Goal: Navigation & Orientation: Find specific page/section

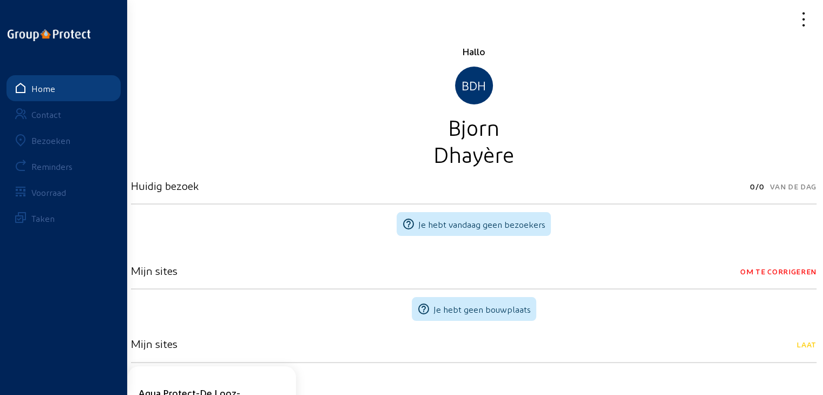
click at [60, 138] on div "Bezoeken" at bounding box center [50, 140] width 39 height 10
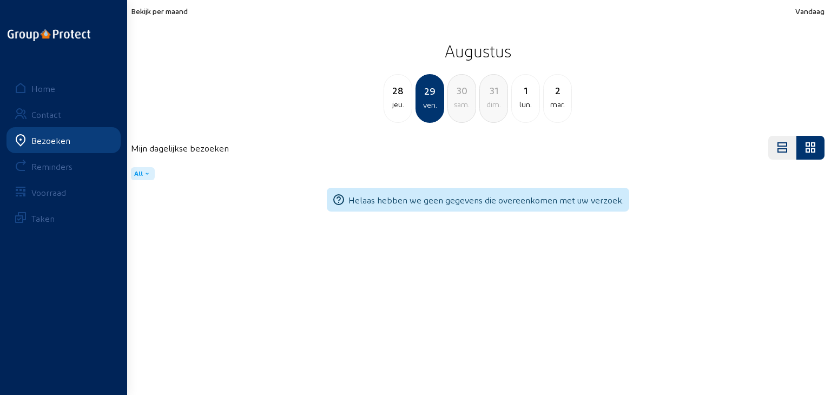
click at [175, 11] on span "Bekijk per maand" at bounding box center [159, 10] width 57 height 9
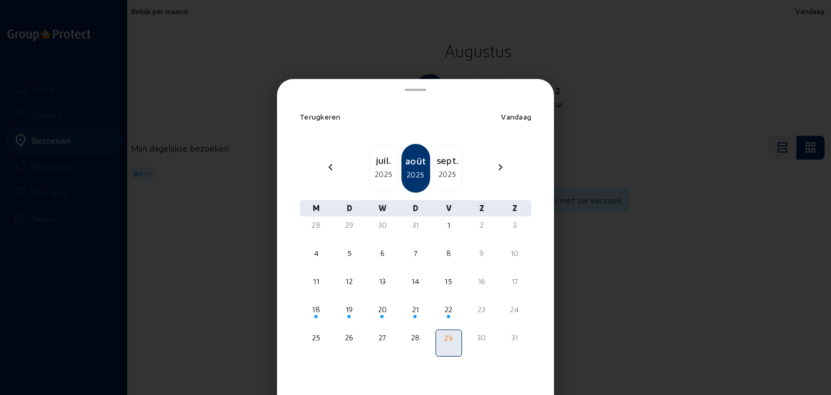
click at [446, 168] on div "2025" at bounding box center [448, 174] width 28 height 13
click at [315, 305] on div "22" at bounding box center [316, 309] width 24 height 11
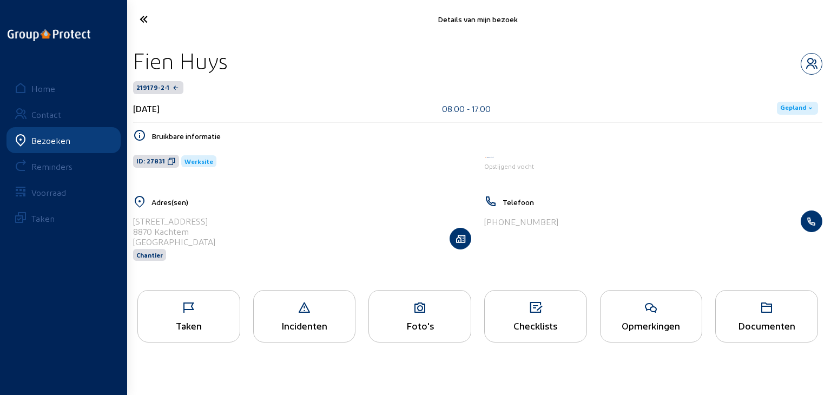
click at [402, 306] on icon at bounding box center [420, 307] width 102 height 13
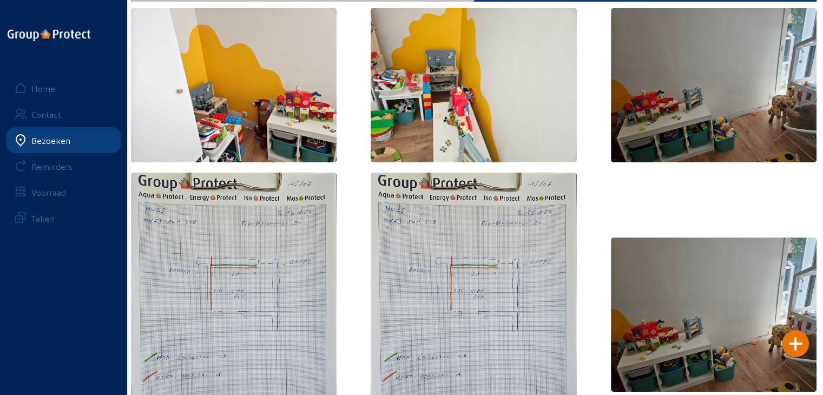
scroll to position [162, 0]
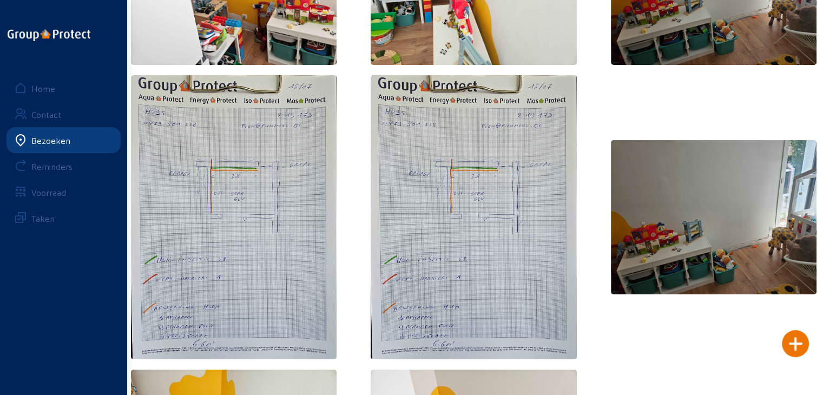
click at [445, 239] on img at bounding box center [473, 217] width 206 height 284
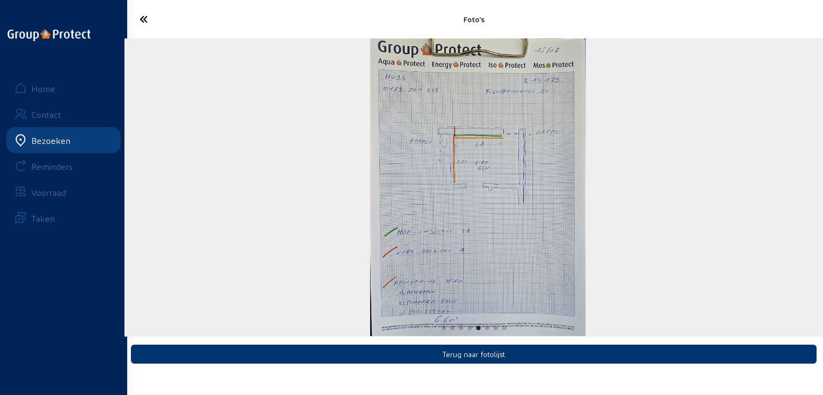
scroll to position [0, 0]
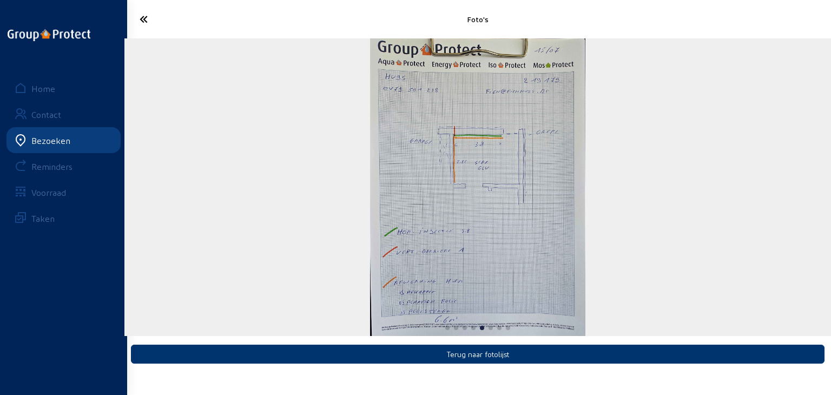
click at [59, 138] on div "Bezoeken" at bounding box center [50, 140] width 39 height 10
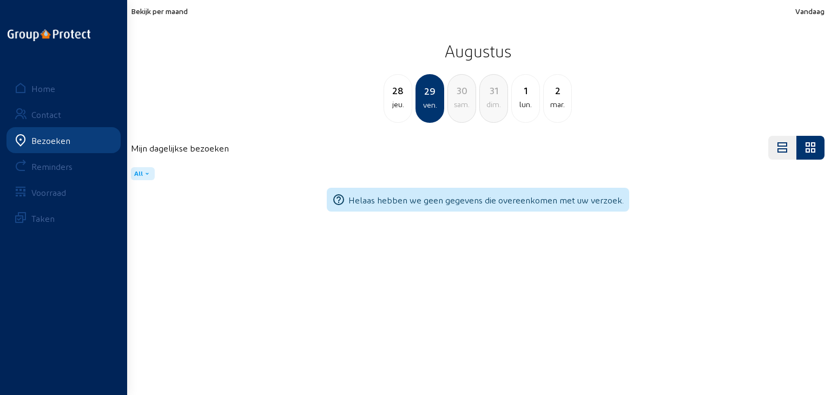
click at [161, 16] on div "Bekijk per maand Vandaag Augustus 28 jeu. 29 ven. 30 [PERSON_NAME]. 31 dim. 1 l…" at bounding box center [477, 64] width 693 height 116
click at [161, 11] on span "Bekijk per maand" at bounding box center [159, 10] width 57 height 9
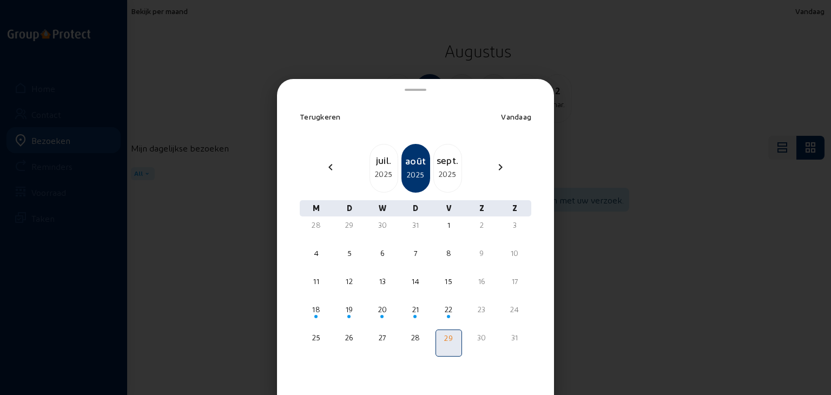
click at [444, 166] on div "sept." at bounding box center [448, 160] width 28 height 15
click at [345, 311] on div "23" at bounding box center [349, 309] width 24 height 11
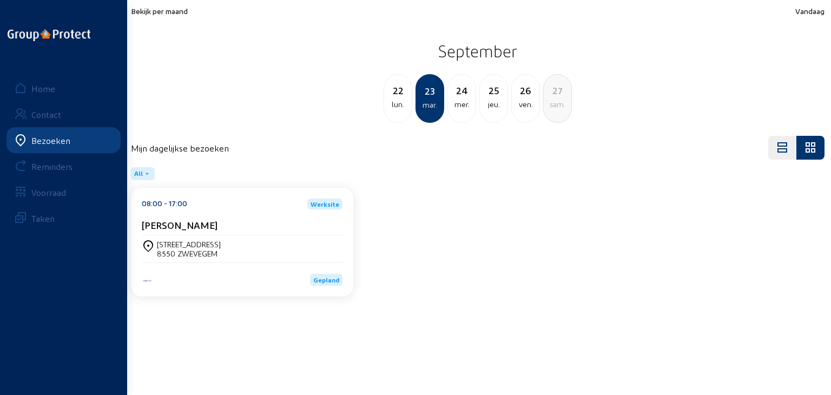
click at [266, 227] on div "[PERSON_NAME]" at bounding box center [242, 224] width 201 height 11
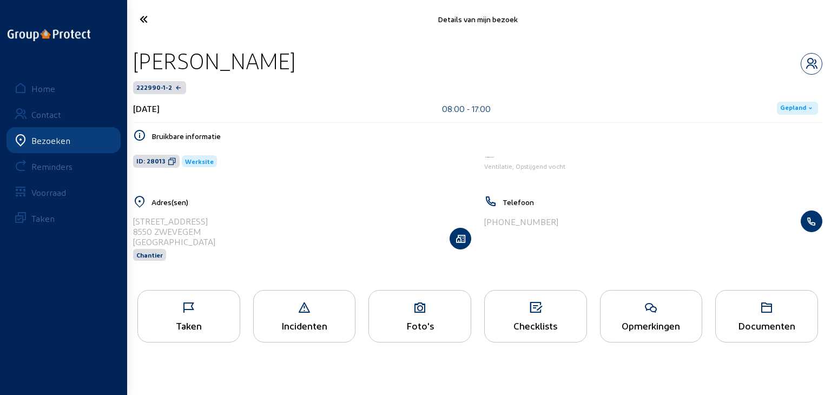
click at [386, 305] on icon at bounding box center [420, 307] width 102 height 13
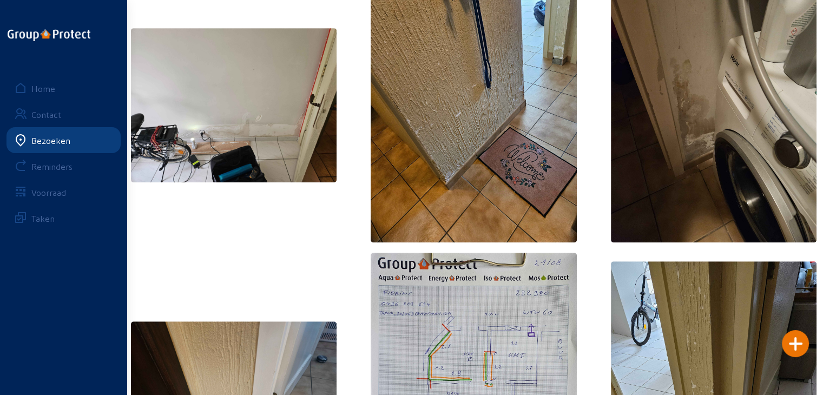
scroll to position [703, 0]
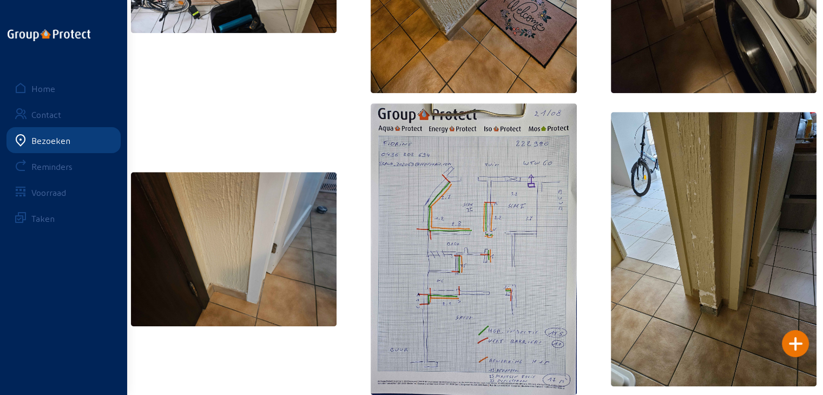
click at [445, 262] on img at bounding box center [473, 249] width 206 height 292
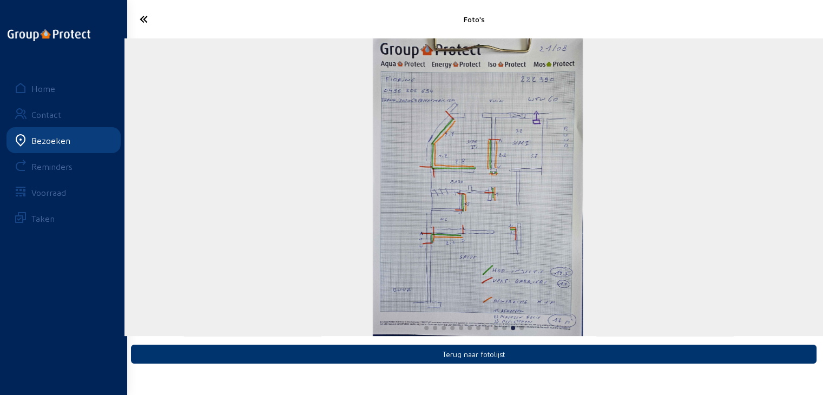
scroll to position [0, 0]
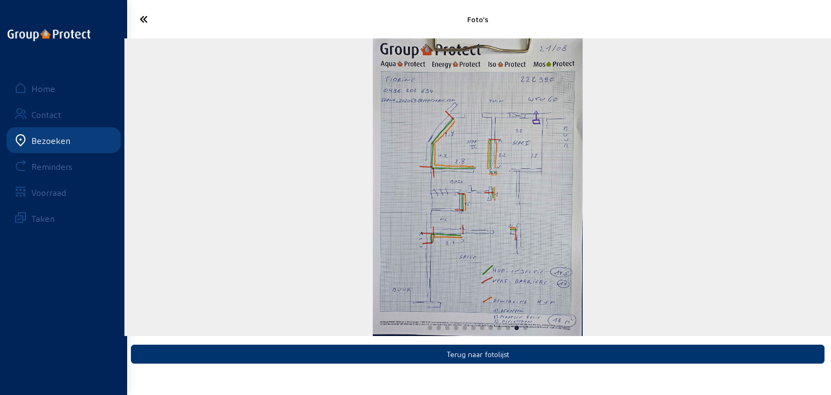
click at [46, 141] on div "Bezoeken" at bounding box center [50, 140] width 39 height 10
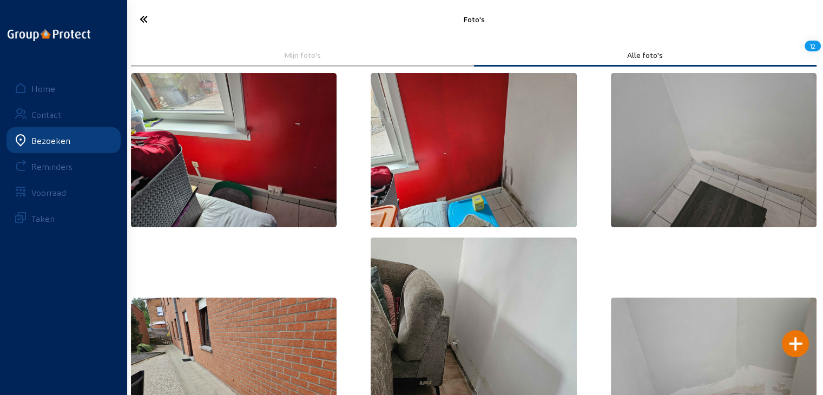
click at [55, 135] on div "Bezoeken" at bounding box center [50, 140] width 39 height 10
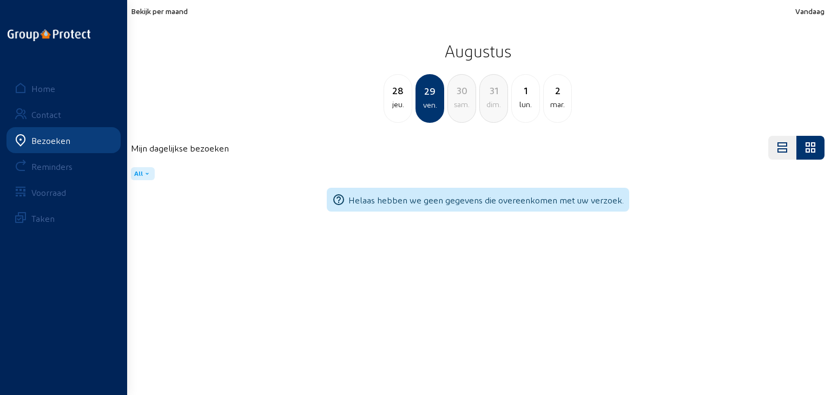
click at [188, 11] on span "Bekijk per maand" at bounding box center [159, 10] width 57 height 9
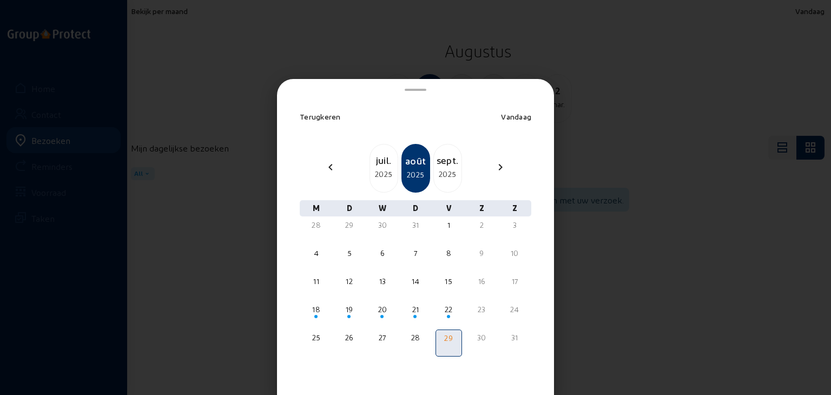
click at [446, 171] on div "2025" at bounding box center [448, 174] width 28 height 13
click at [413, 311] on div "25" at bounding box center [415, 309] width 24 height 11
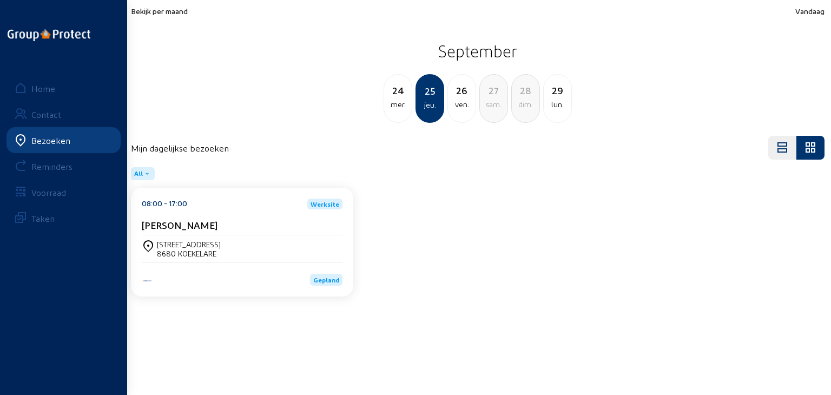
click at [246, 255] on div "[STREET_ADDRESS]" at bounding box center [242, 249] width 201 height 18
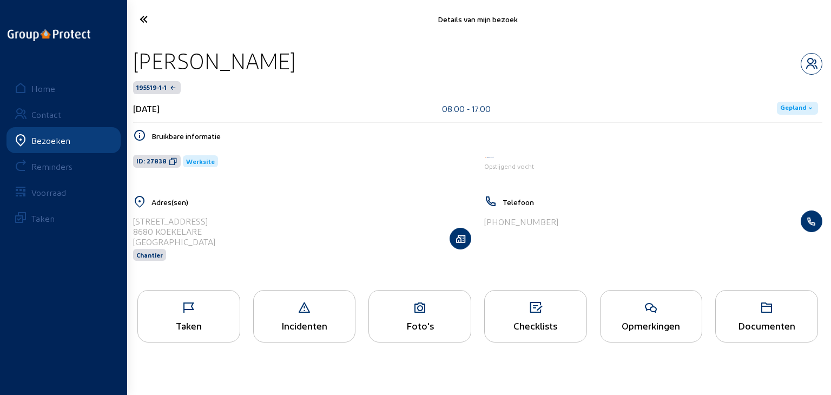
click at [402, 301] on icon at bounding box center [420, 307] width 102 height 13
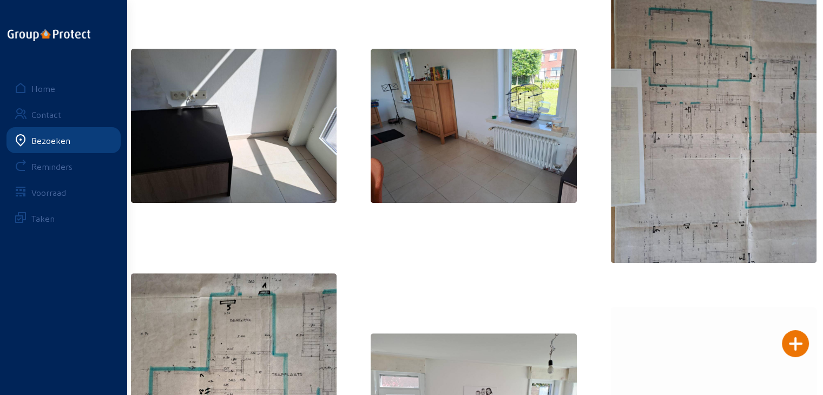
scroll to position [804, 0]
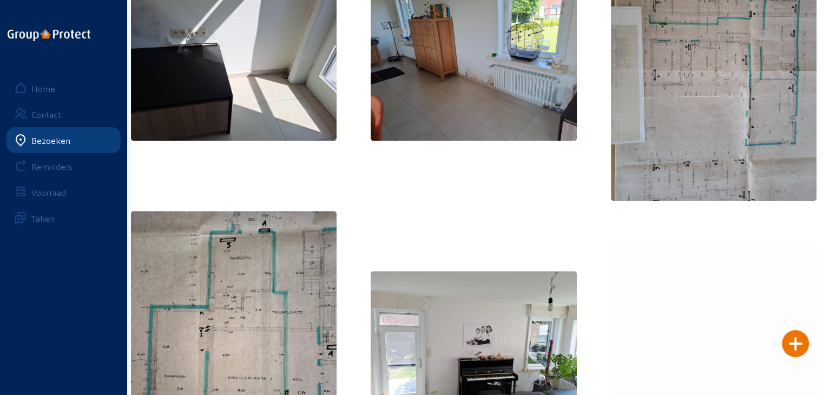
click at [686, 160] on img at bounding box center [714, 63] width 206 height 274
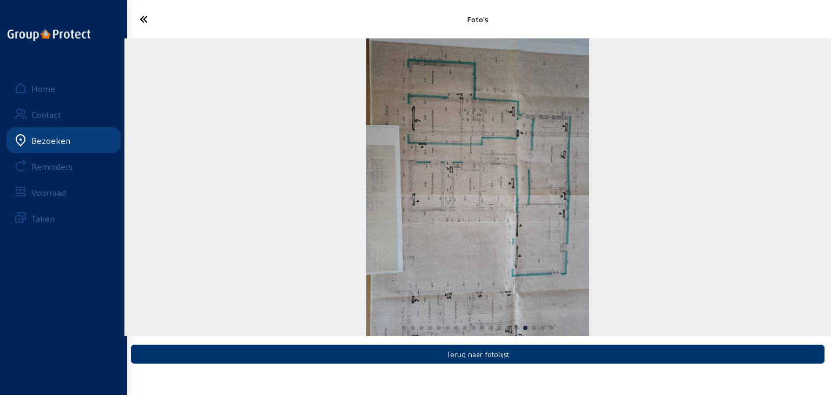
click at [140, 19] on icon at bounding box center [183, 19] width 98 height 19
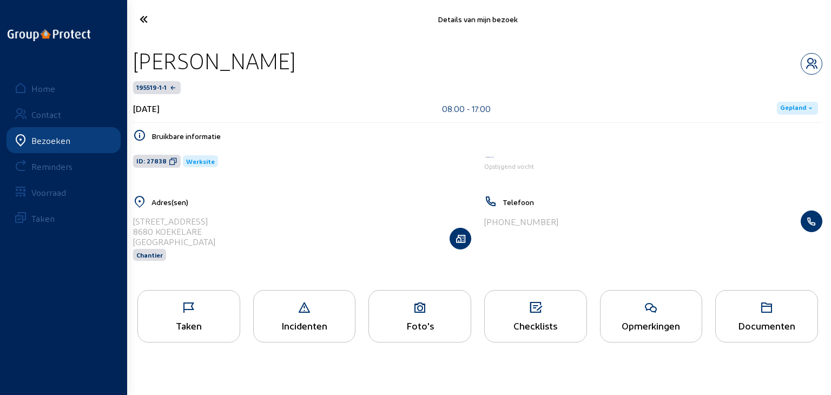
click at [47, 143] on div "Bezoeken" at bounding box center [50, 140] width 39 height 10
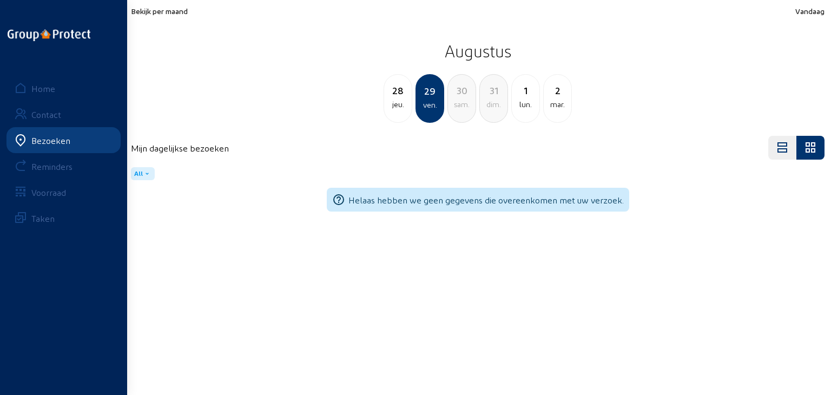
click at [169, 14] on span "Bekijk per maand" at bounding box center [159, 10] width 57 height 9
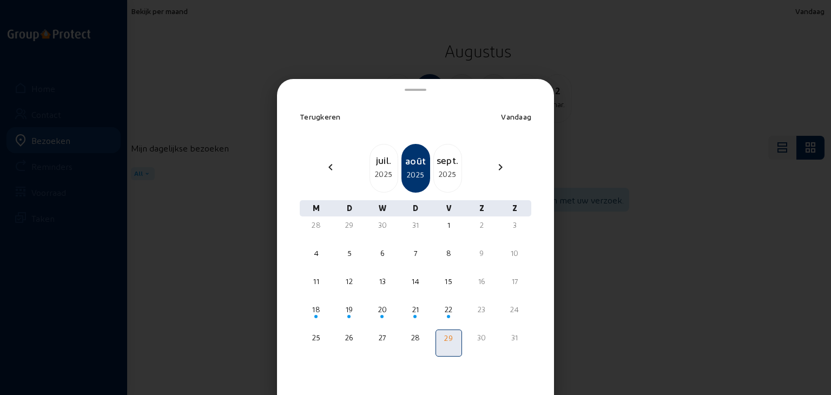
click at [434, 172] on div "2025" at bounding box center [448, 174] width 28 height 13
click at [315, 345] on span at bounding box center [315, 344] width 3 height 3
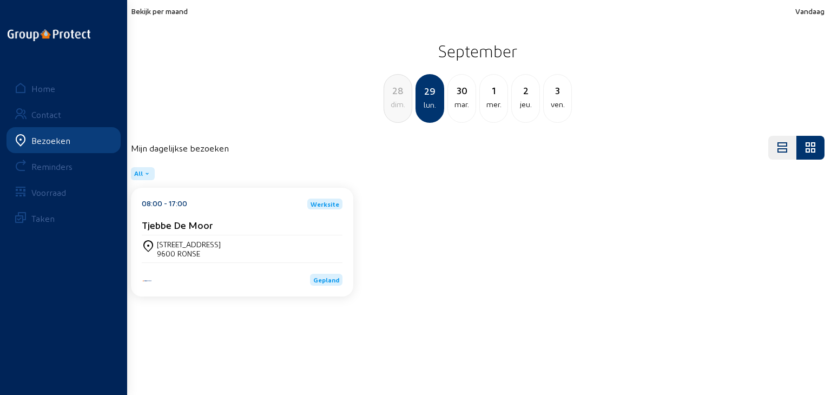
click at [209, 204] on div "08:00 - 17:00 Werksite" at bounding box center [242, 203] width 201 height 11
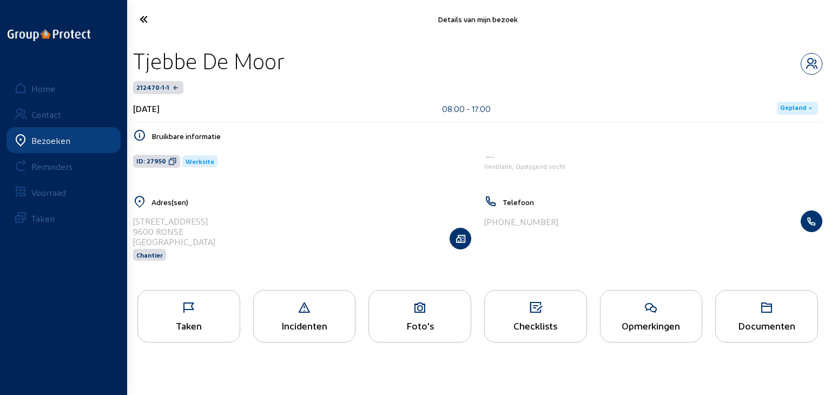
click at [414, 302] on icon at bounding box center [420, 307] width 102 height 13
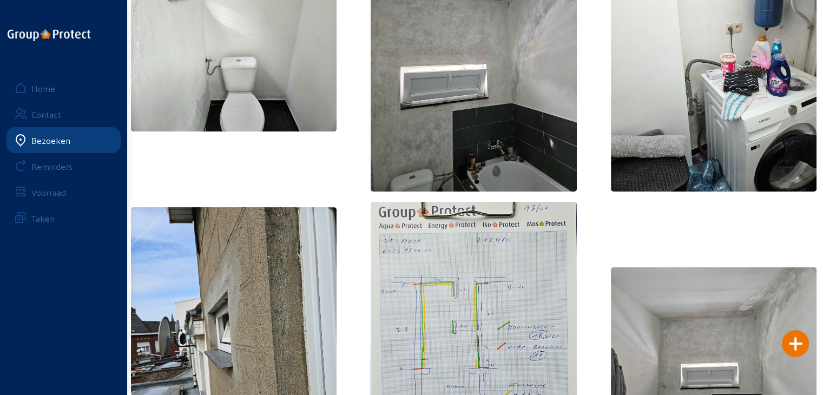
scroll to position [379, 0]
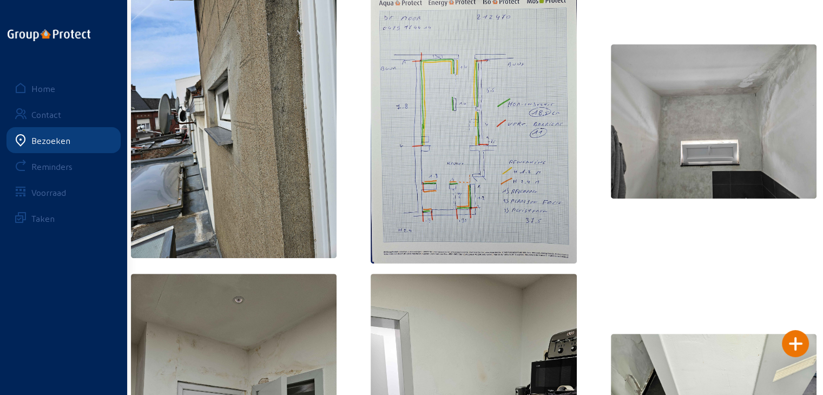
click at [466, 161] on img at bounding box center [473, 121] width 206 height 285
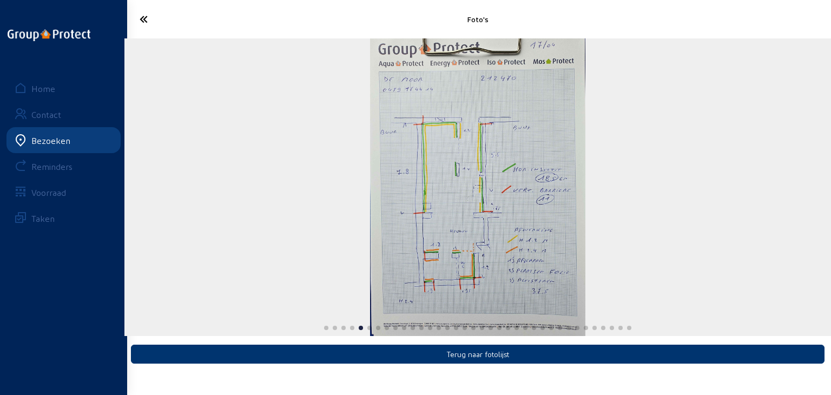
click at [147, 17] on icon at bounding box center [183, 19] width 98 height 19
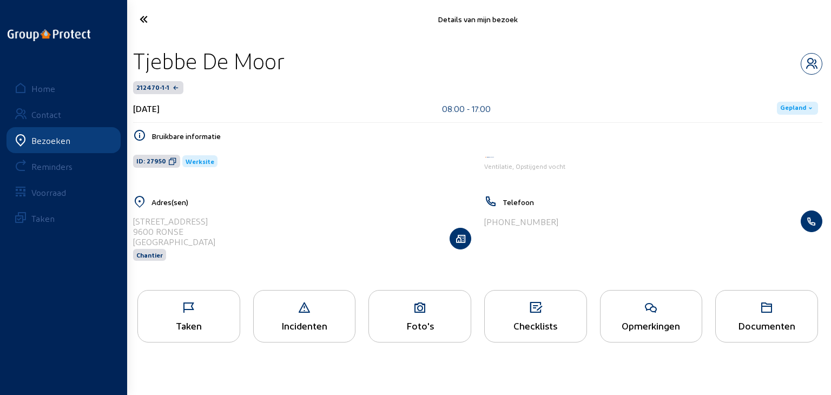
click at [56, 145] on div "Bezoeken" at bounding box center [50, 140] width 39 height 10
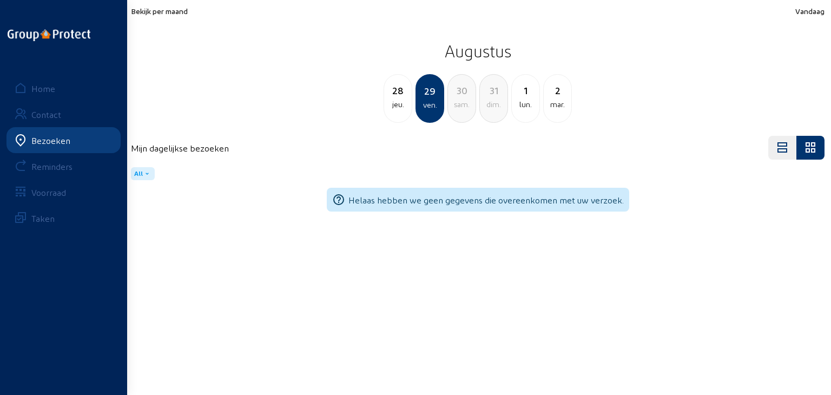
click at [178, 8] on span "Bekijk per maand" at bounding box center [159, 10] width 57 height 9
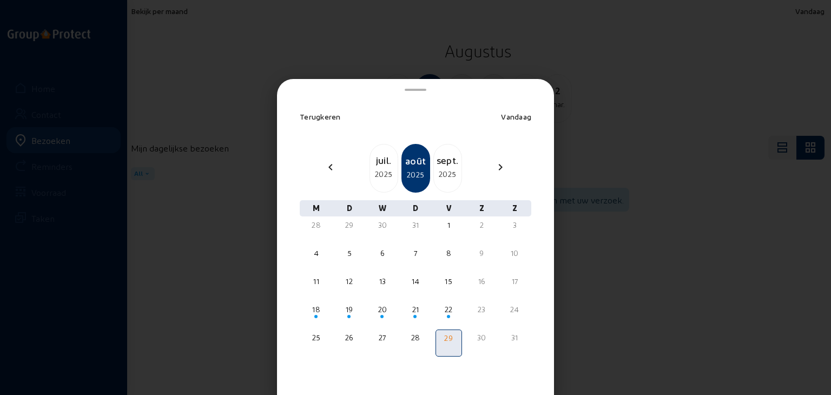
click at [444, 175] on div "2025" at bounding box center [448, 174] width 28 height 13
click at [444, 174] on div "2025" at bounding box center [448, 174] width 28 height 13
click at [379, 230] on div "1" at bounding box center [382, 225] width 24 height 11
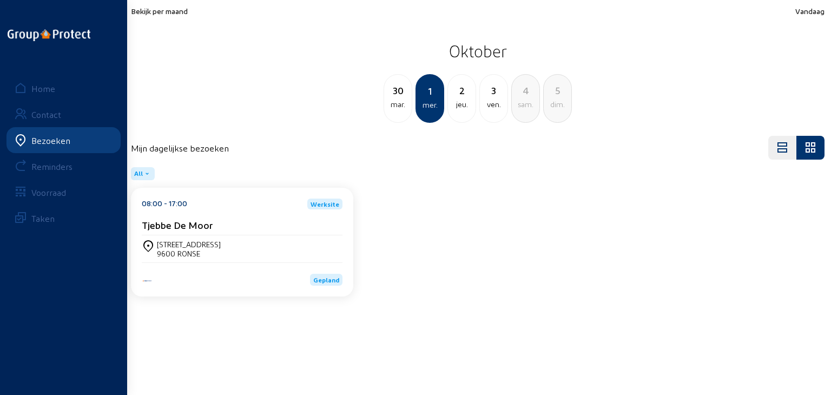
click at [52, 143] on div "Bezoeken" at bounding box center [50, 140] width 39 height 10
click at [52, 141] on div "Bezoeken" at bounding box center [50, 140] width 39 height 10
click at [217, 223] on div "Tjebbe De Moor" at bounding box center [242, 224] width 201 height 11
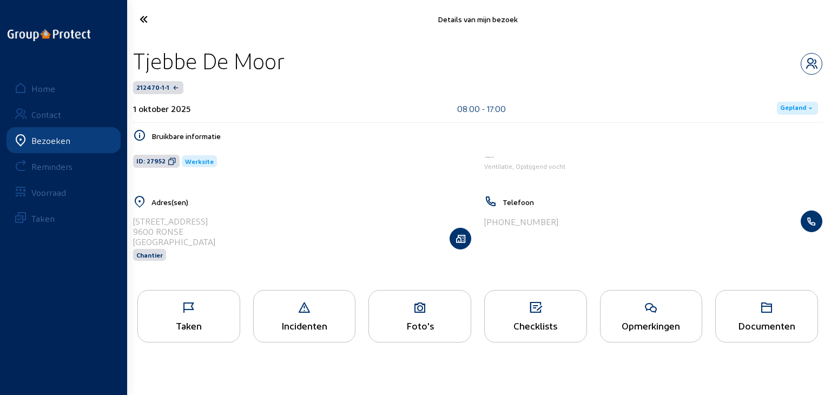
click at [63, 140] on div "Bezoeken" at bounding box center [50, 140] width 39 height 10
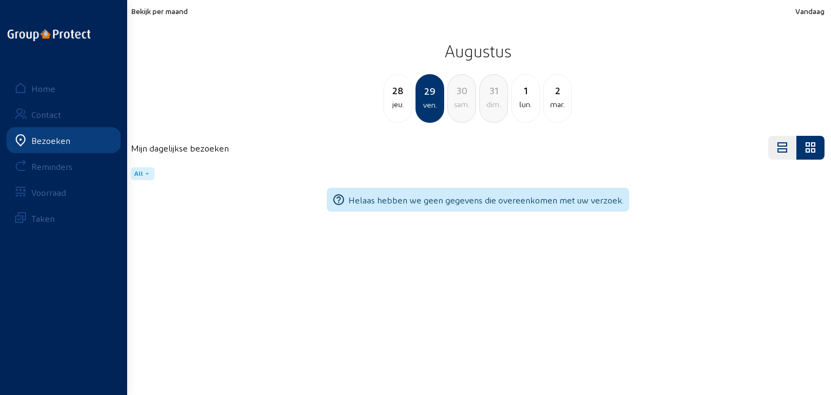
click at [34, 136] on div "Bezoeken" at bounding box center [50, 140] width 39 height 10
click at [169, 12] on span "Bekijk per maand" at bounding box center [159, 10] width 57 height 9
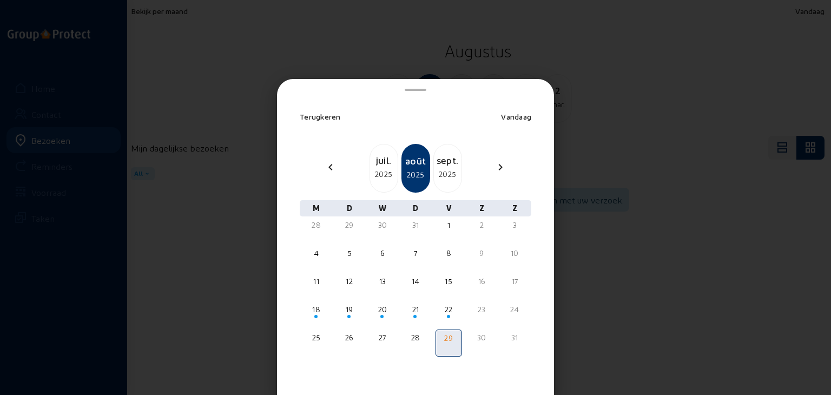
click at [434, 168] on div "2025" at bounding box center [448, 174] width 28 height 13
click at [316, 282] on div "15" at bounding box center [316, 281] width 24 height 11
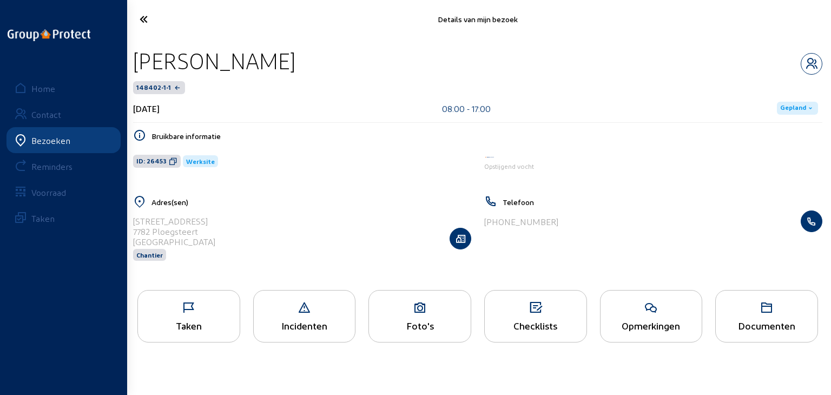
click at [395, 304] on icon at bounding box center [420, 307] width 102 height 13
click at [141, 24] on icon at bounding box center [183, 19] width 98 height 19
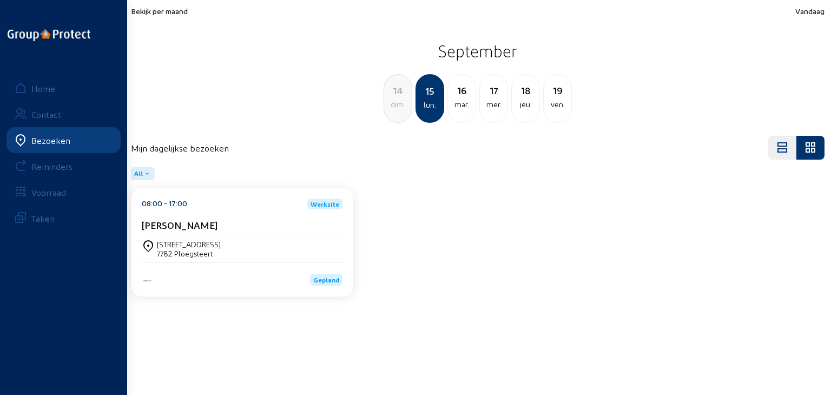
click at [173, 12] on span "Bekijk per maand" at bounding box center [159, 10] width 57 height 9
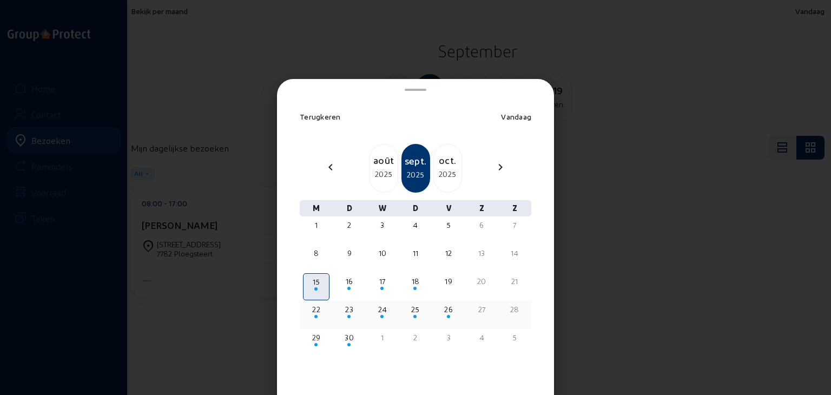
click at [314, 311] on div "22" at bounding box center [316, 309] width 24 height 11
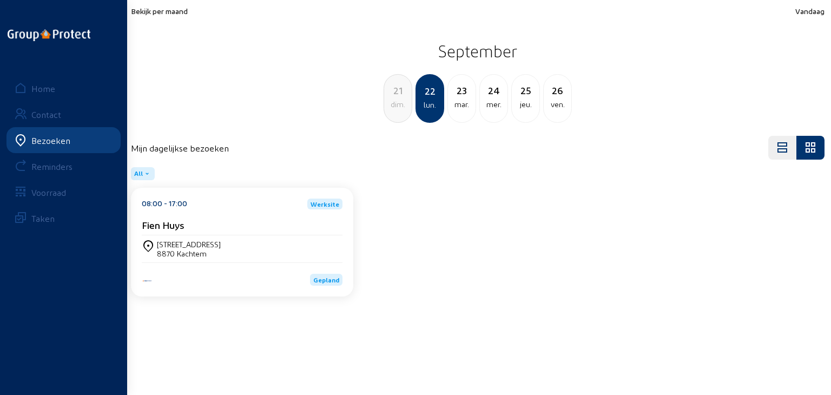
click at [154, 8] on span "Bekijk per maand" at bounding box center [159, 10] width 57 height 9
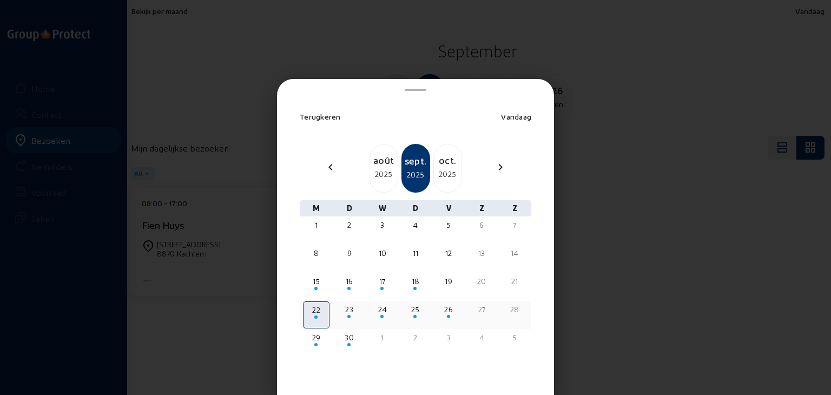
click at [350, 307] on div "23" at bounding box center [349, 309] width 24 height 11
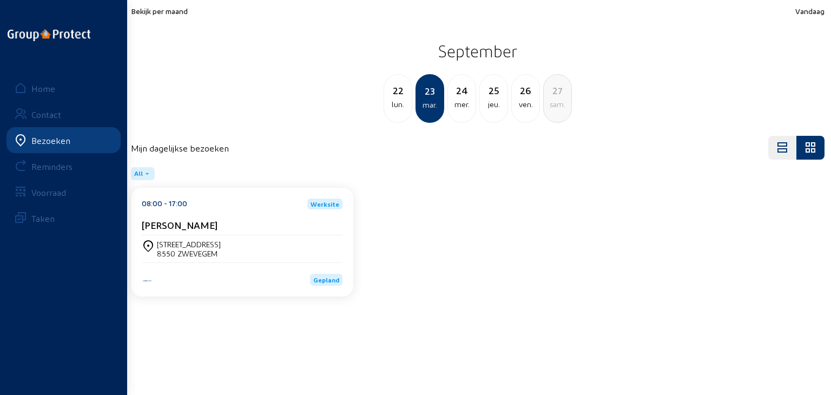
click at [247, 247] on div "[STREET_ADDRESS]" at bounding box center [242, 249] width 201 height 18
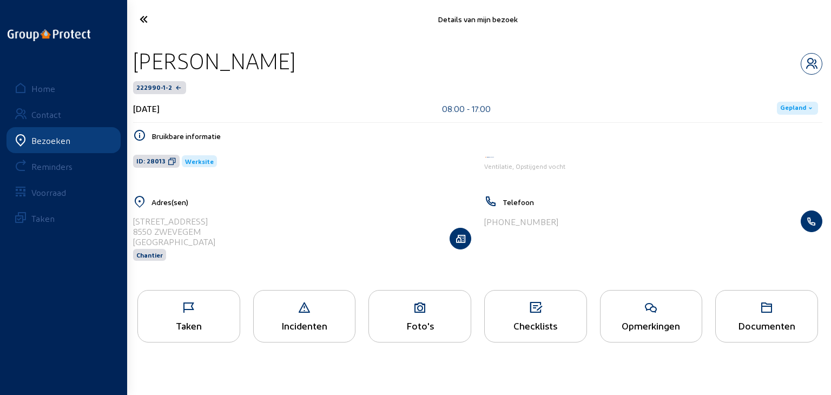
click at [426, 328] on div "Foto's" at bounding box center [420, 325] width 102 height 11
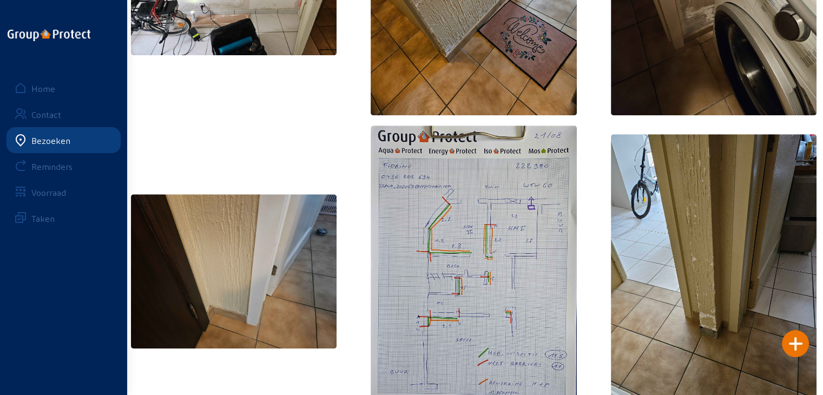
scroll to position [720, 0]
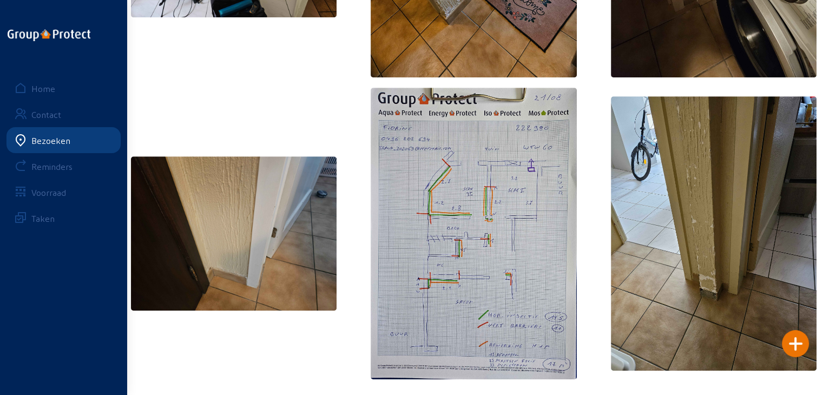
click at [52, 138] on div "Bezoeken" at bounding box center [50, 140] width 39 height 10
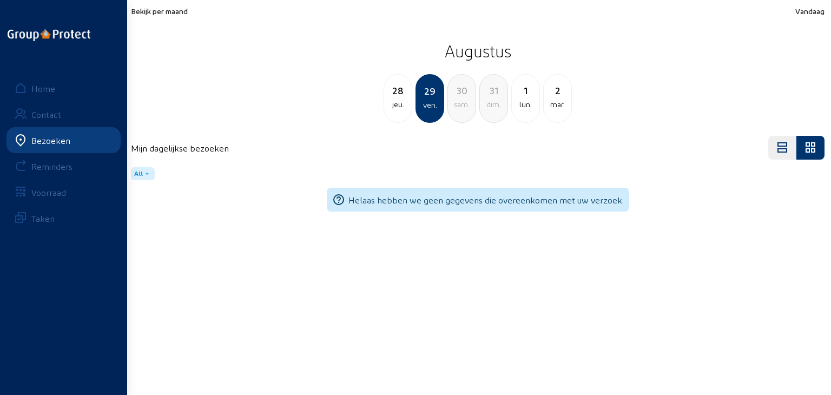
click at [141, 14] on span "Bekijk per maand" at bounding box center [159, 10] width 57 height 9
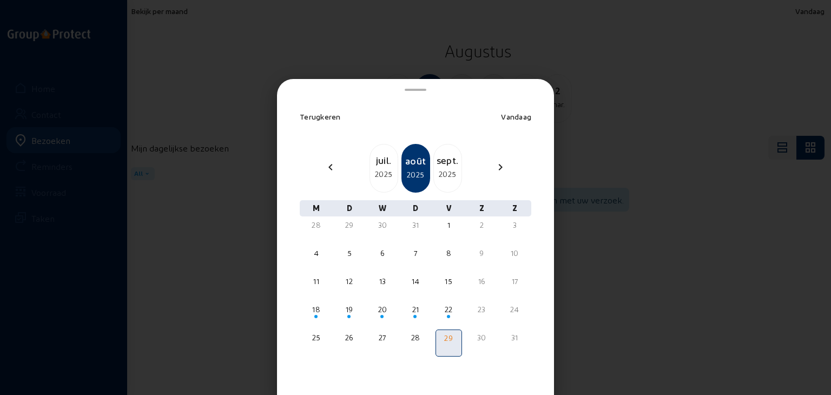
click at [434, 171] on div "2025" at bounding box center [448, 174] width 28 height 13
click at [316, 280] on div "15" at bounding box center [316, 281] width 24 height 11
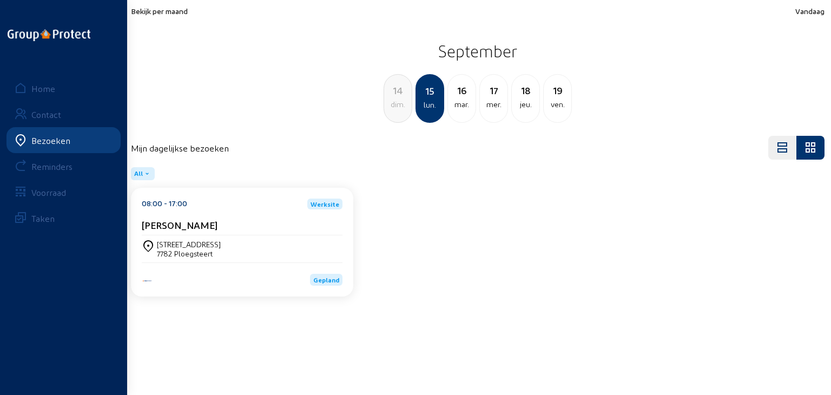
click at [168, 11] on span "Bekijk per maand" at bounding box center [159, 10] width 57 height 9
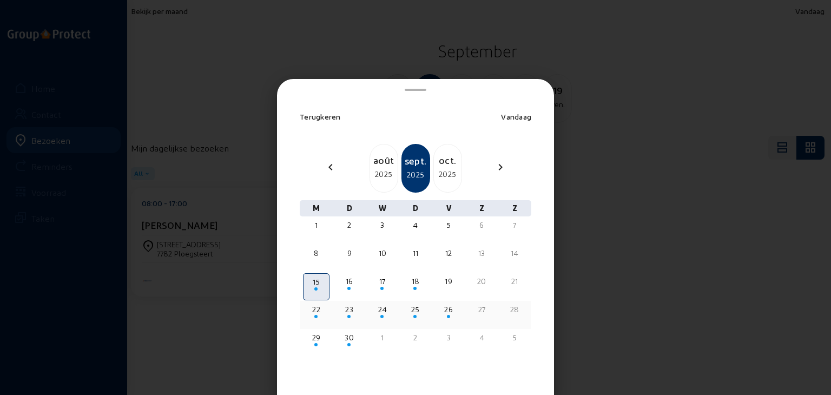
click at [317, 312] on div "22" at bounding box center [316, 309] width 24 height 11
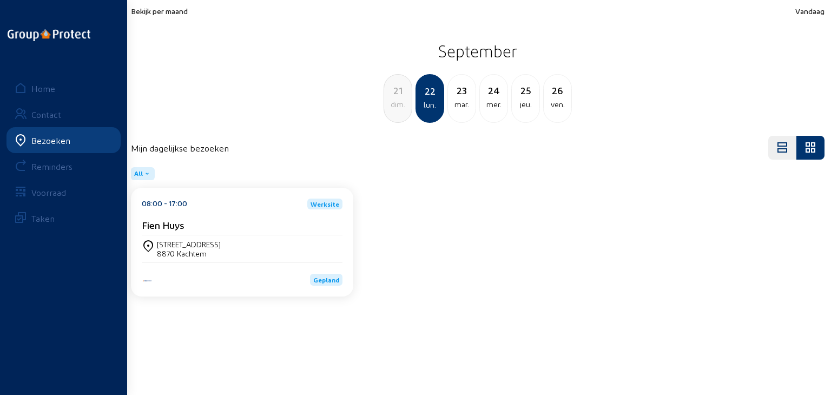
click at [261, 234] on div "Fien Huys" at bounding box center [242, 227] width 201 height 16
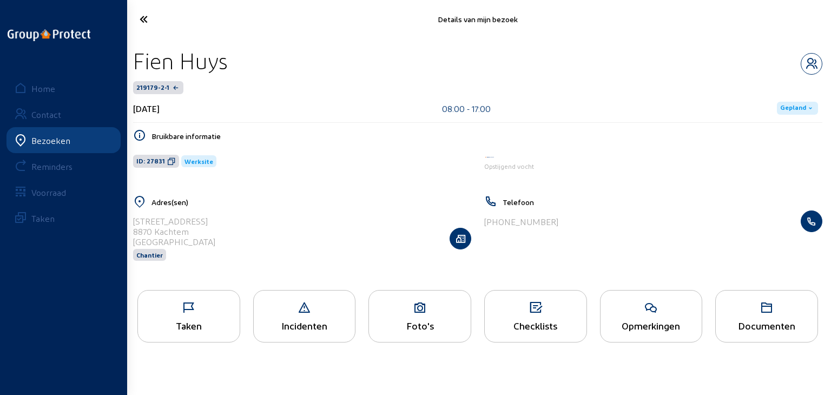
click at [398, 317] on div "Foto's" at bounding box center [419, 316] width 103 height 52
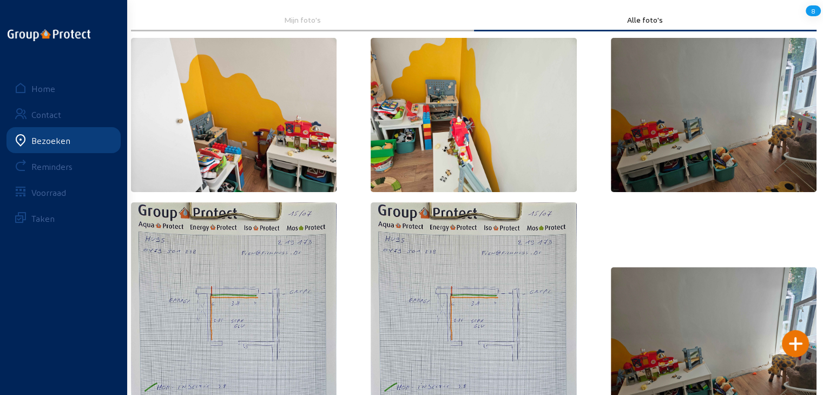
scroll to position [54, 0]
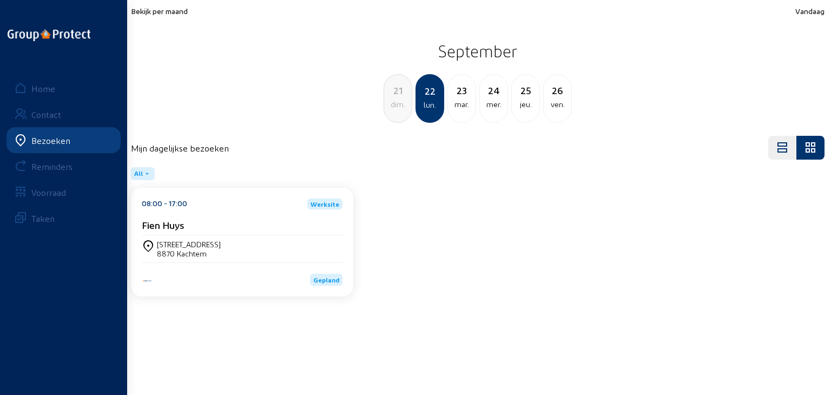
click at [168, 8] on span "Bekijk per maand" at bounding box center [159, 10] width 57 height 9
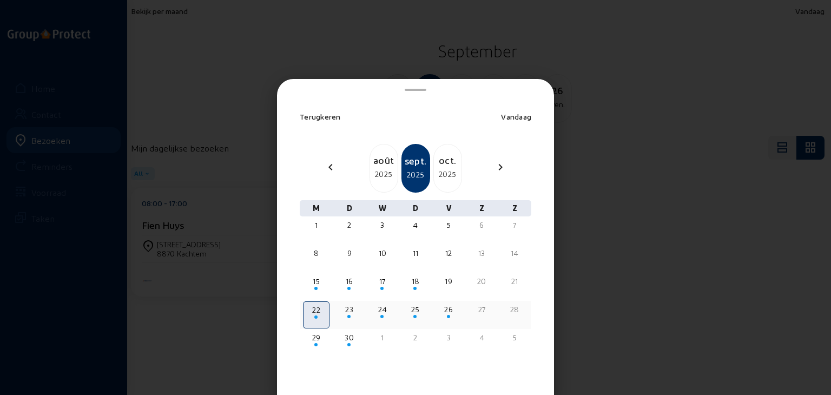
click at [346, 306] on div "23" at bounding box center [349, 309] width 24 height 11
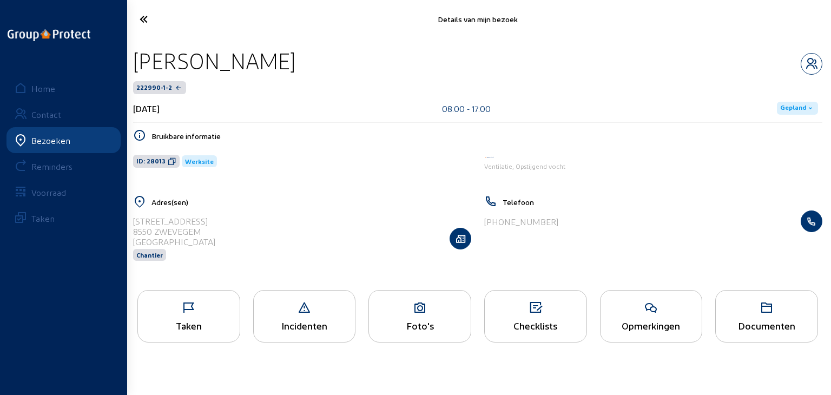
click at [389, 310] on icon at bounding box center [420, 307] width 102 height 13
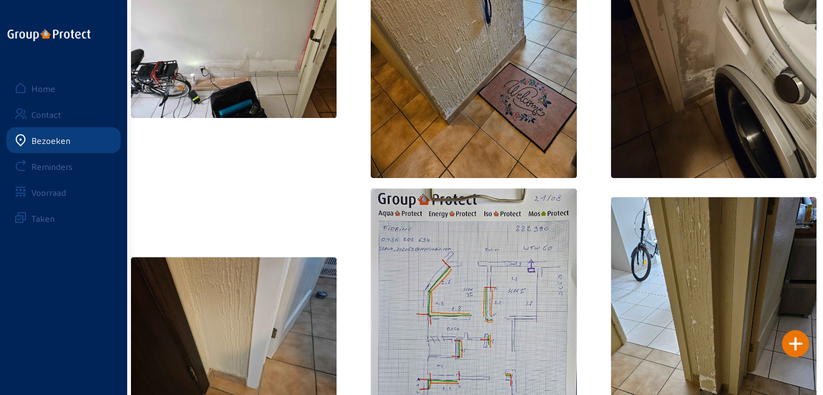
scroll to position [720, 0]
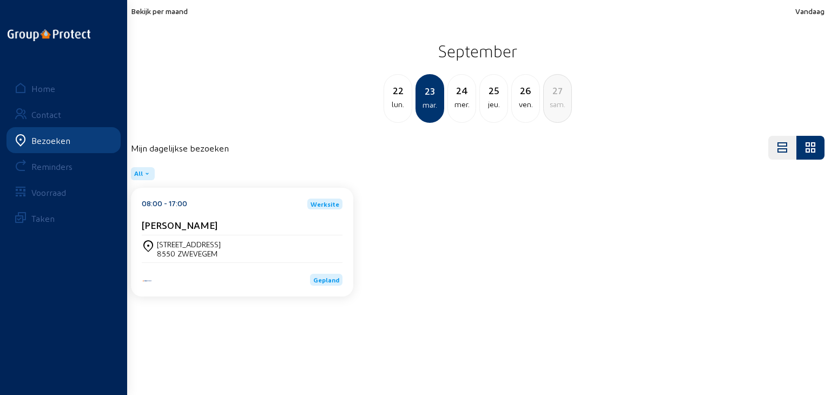
click at [158, 11] on span "Bekijk per maand" at bounding box center [159, 10] width 57 height 9
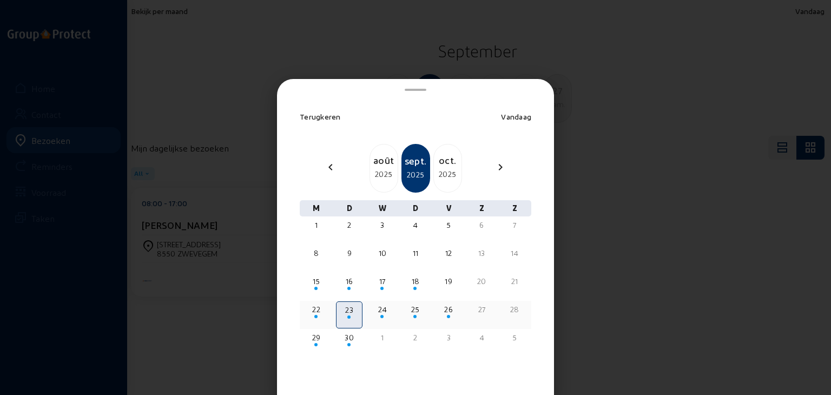
click at [403, 310] on div "25" at bounding box center [415, 309] width 24 height 11
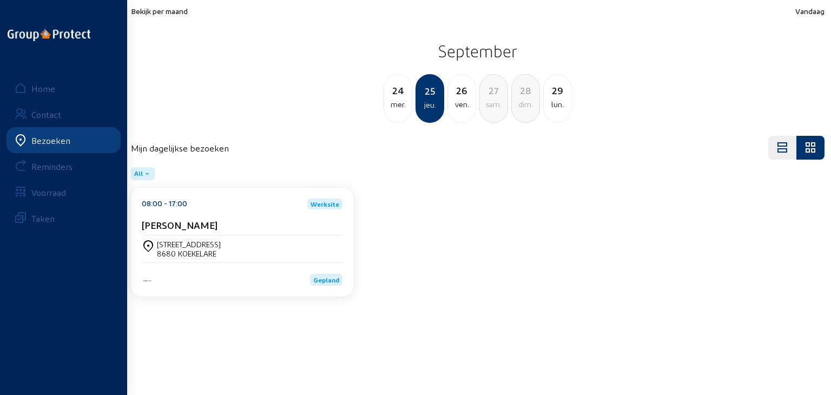
click at [211, 219] on cam-card-title "[PERSON_NAME]" at bounding box center [180, 224] width 76 height 11
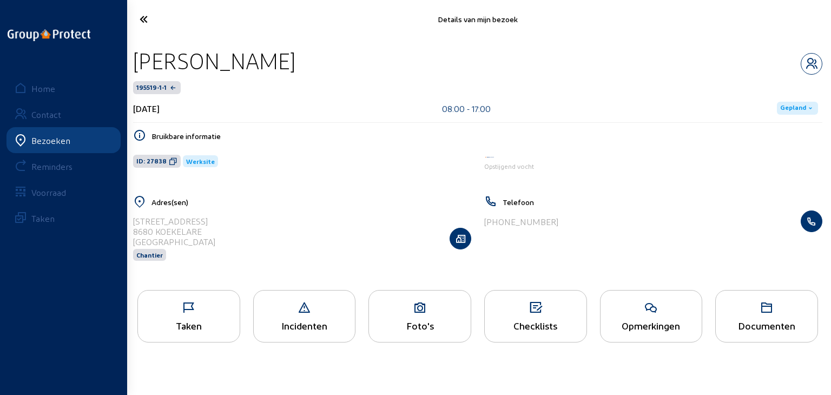
click at [195, 319] on div "Taken" at bounding box center [188, 316] width 103 height 52
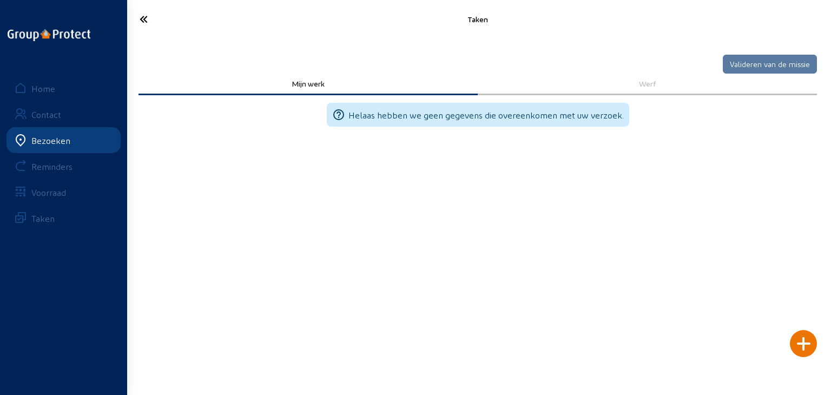
click at [636, 79] on div "Werf" at bounding box center [647, 83] width 324 height 9
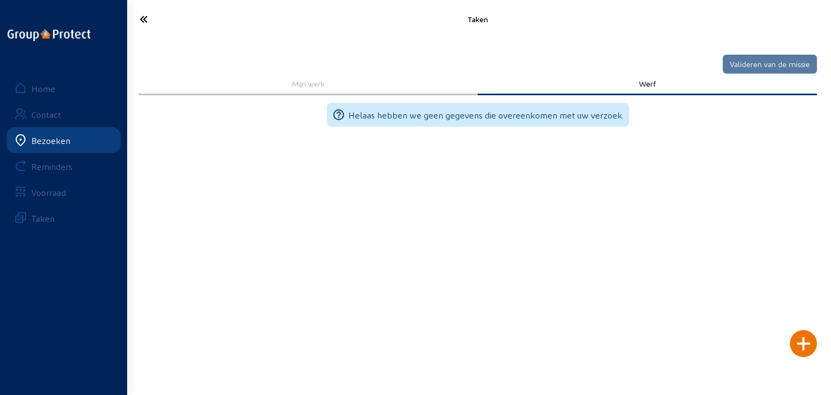
click at [149, 13] on icon at bounding box center [183, 19] width 98 height 19
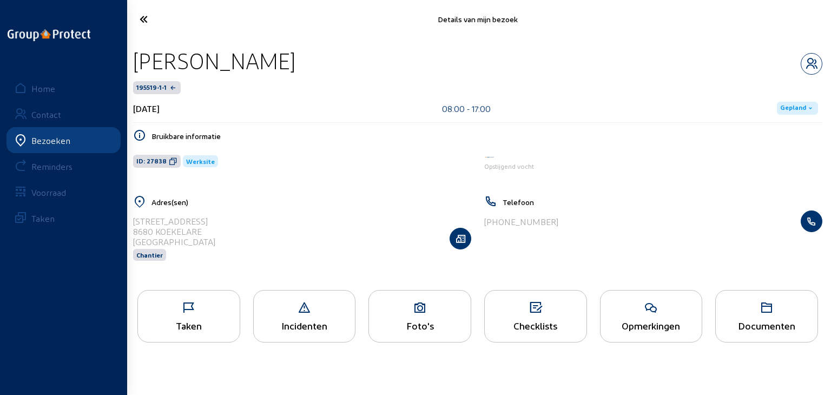
click at [415, 321] on div "Foto's" at bounding box center [420, 325] width 102 height 11
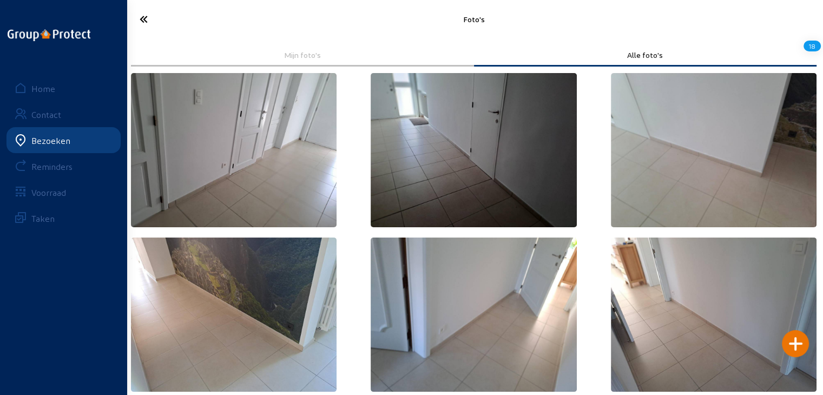
click at [139, 18] on icon at bounding box center [182, 19] width 97 height 19
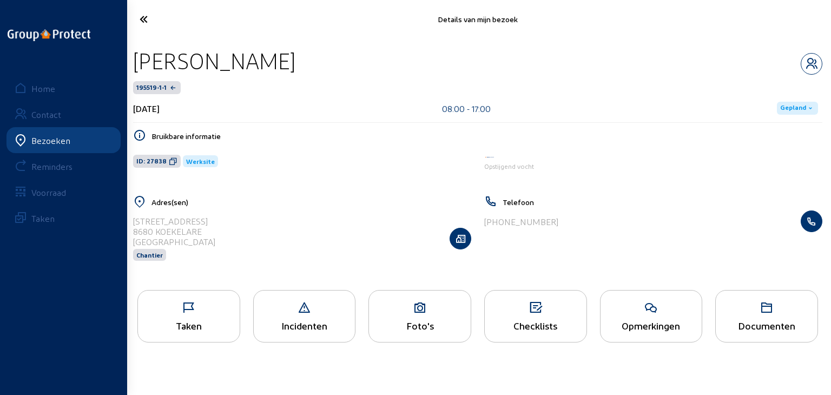
click at [543, 299] on div "Checklists" at bounding box center [535, 316] width 103 height 52
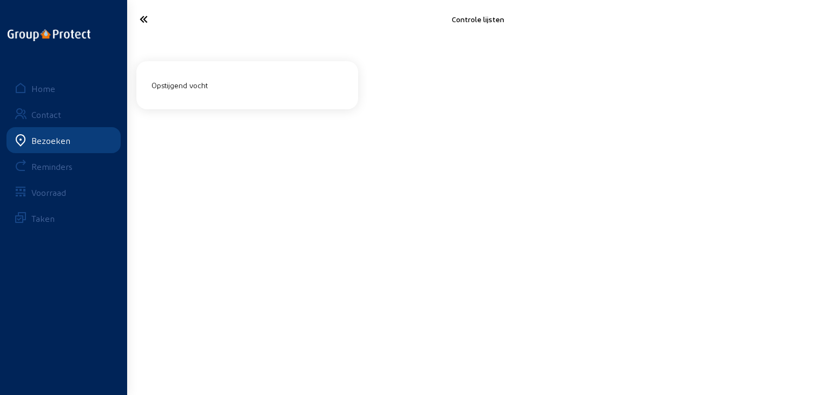
click at [241, 75] on div "Opstijgend vocht" at bounding box center [247, 85] width 200 height 27
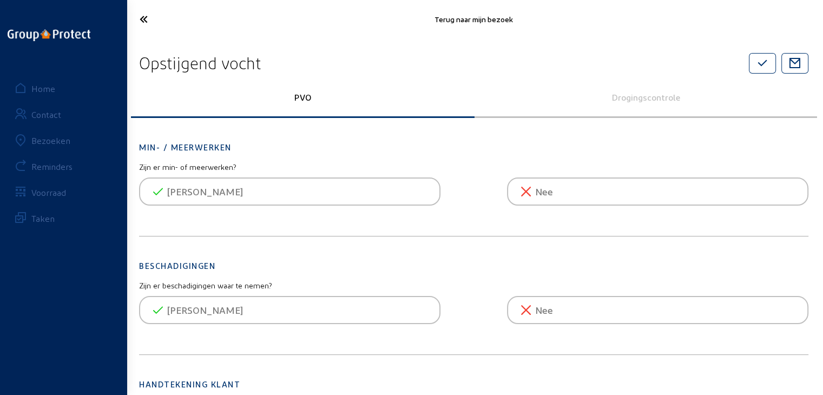
click at [145, 16] on icon at bounding box center [182, 19] width 97 height 19
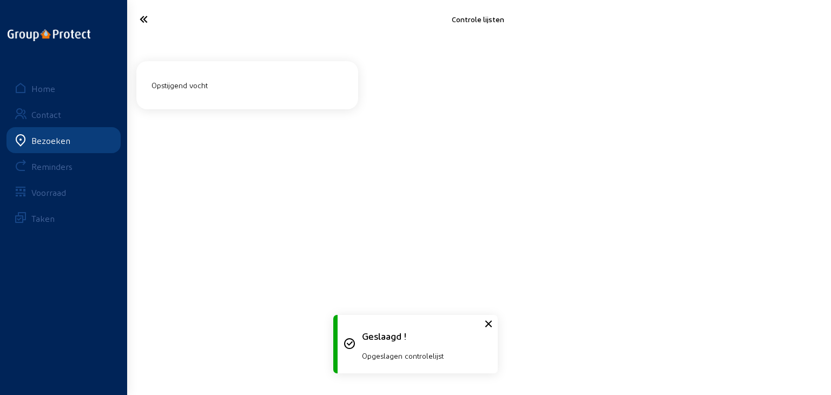
click at [145, 15] on icon at bounding box center [183, 19] width 98 height 19
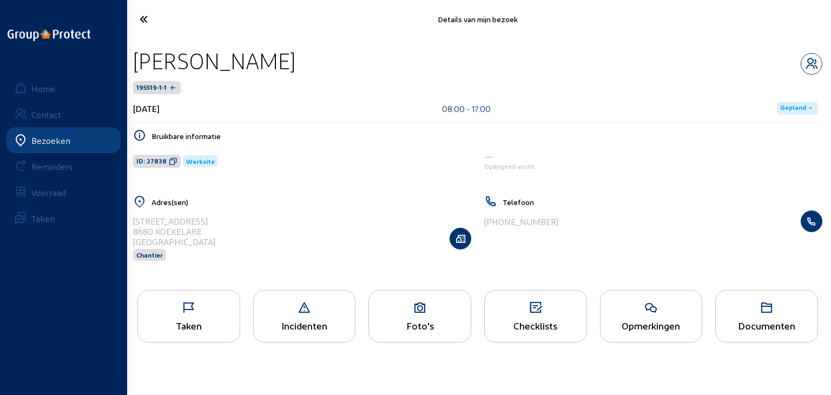
click at [213, 325] on div "Taken" at bounding box center [189, 325] width 102 height 11
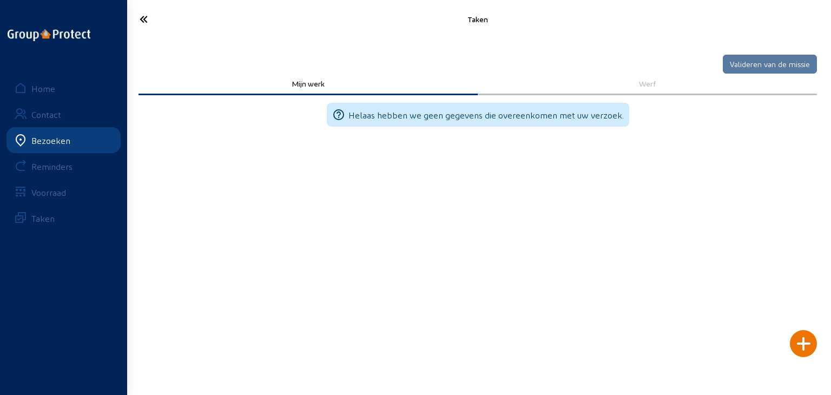
click at [647, 81] on div "Werf" at bounding box center [647, 83] width 324 height 9
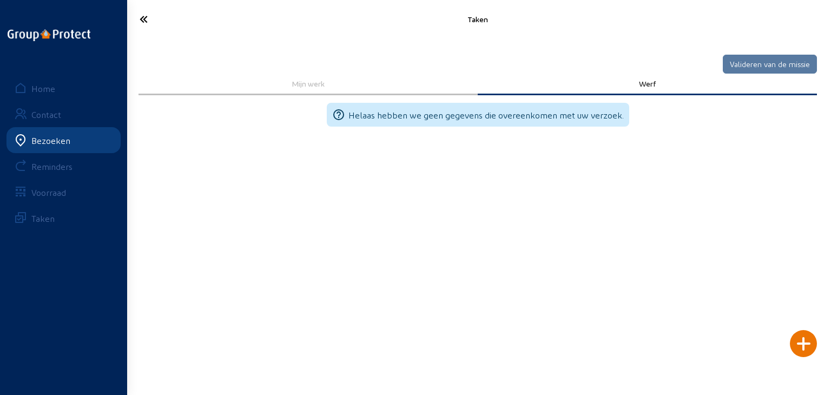
click at [309, 78] on div "Mijn werk" at bounding box center [307, 85] width 339 height 22
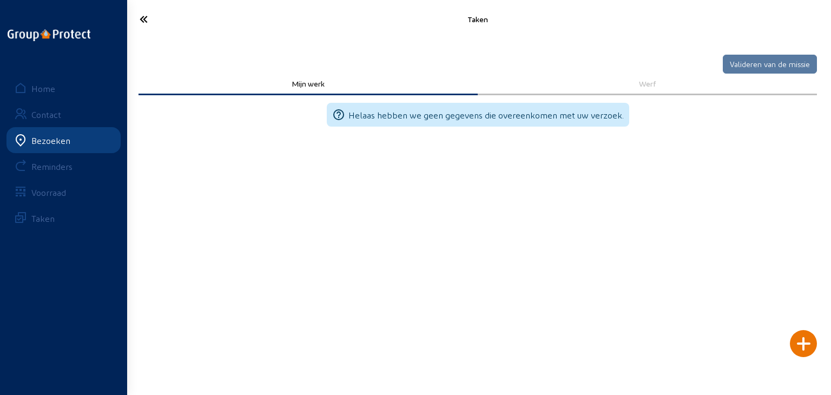
click at [147, 16] on icon at bounding box center [183, 19] width 98 height 19
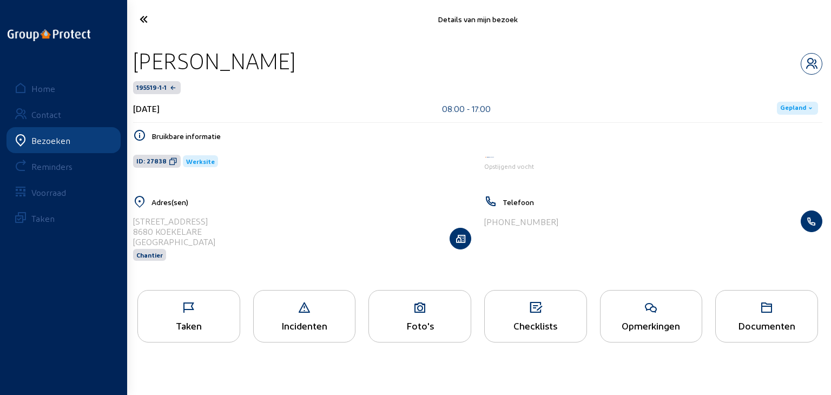
click at [761, 325] on div "Documenten" at bounding box center [767, 325] width 102 height 11
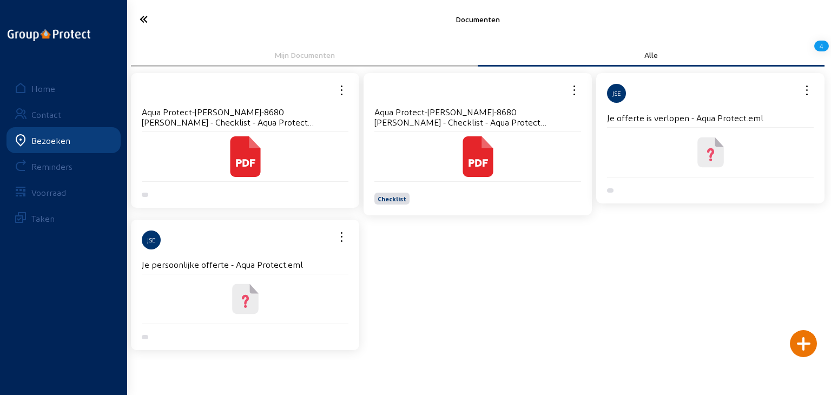
click at [243, 293] on icon at bounding box center [245, 299] width 27 height 30
click at [475, 143] on icon at bounding box center [477, 156] width 30 height 41
click at [143, 17] on icon at bounding box center [183, 19] width 98 height 19
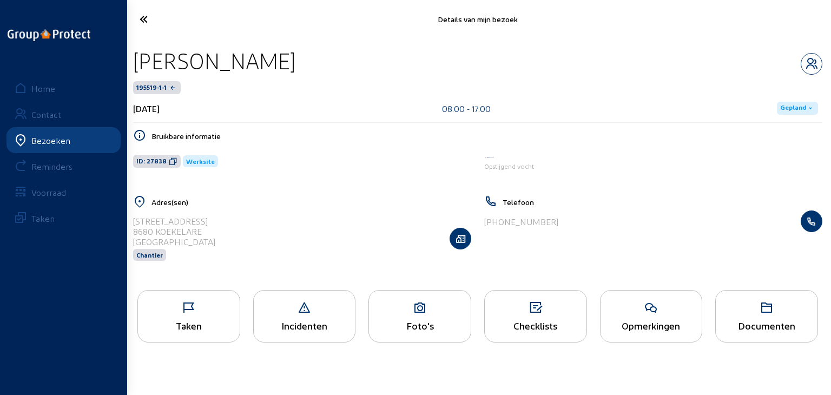
click at [150, 15] on icon at bounding box center [183, 19] width 98 height 19
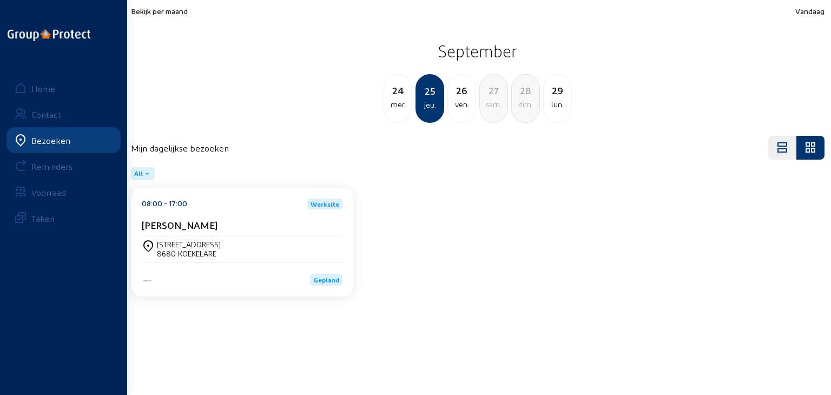
click at [151, 15] on span "Bekijk per maand" at bounding box center [159, 10] width 57 height 9
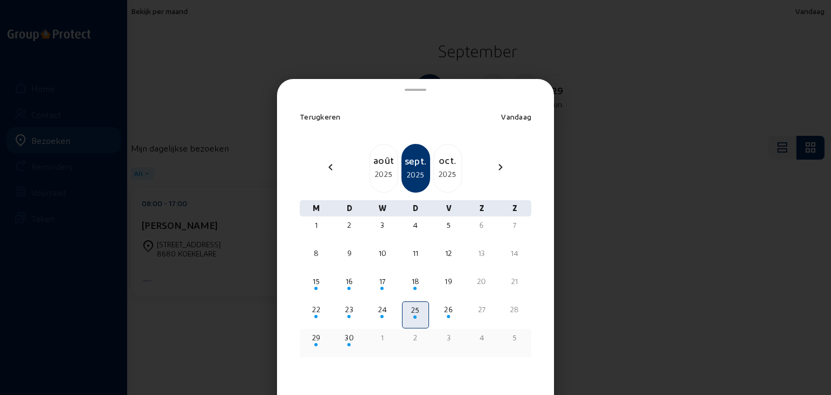
click at [315, 341] on div "29" at bounding box center [316, 337] width 24 height 11
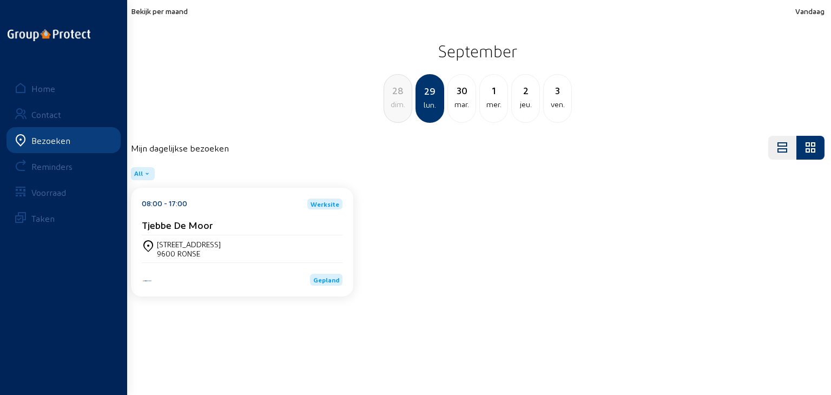
click at [219, 262] on div "Gepland" at bounding box center [242, 273] width 201 height 23
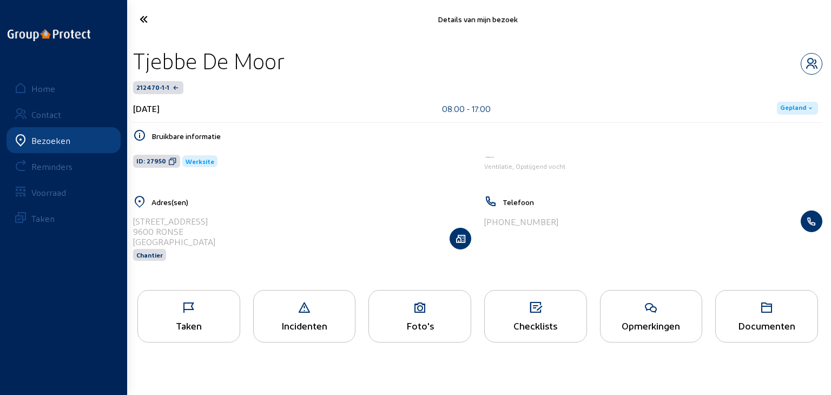
click at [391, 314] on icon at bounding box center [420, 307] width 102 height 13
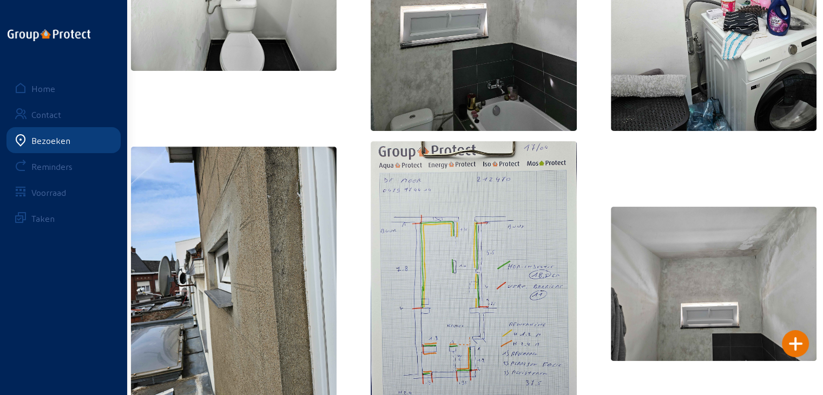
scroll to position [270, 0]
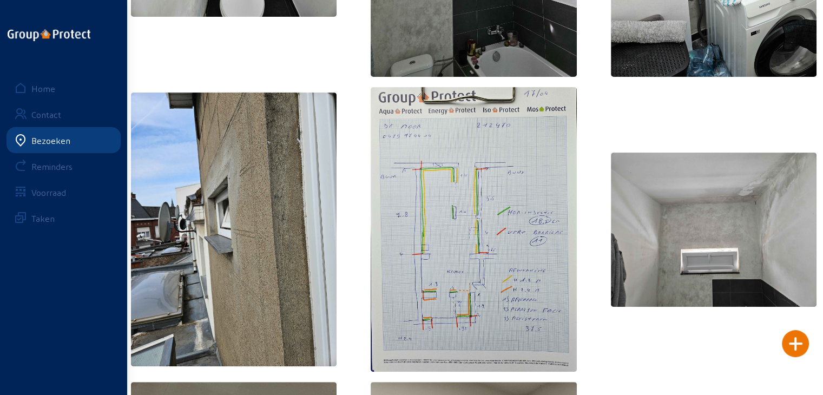
click at [482, 263] on img at bounding box center [473, 229] width 206 height 285
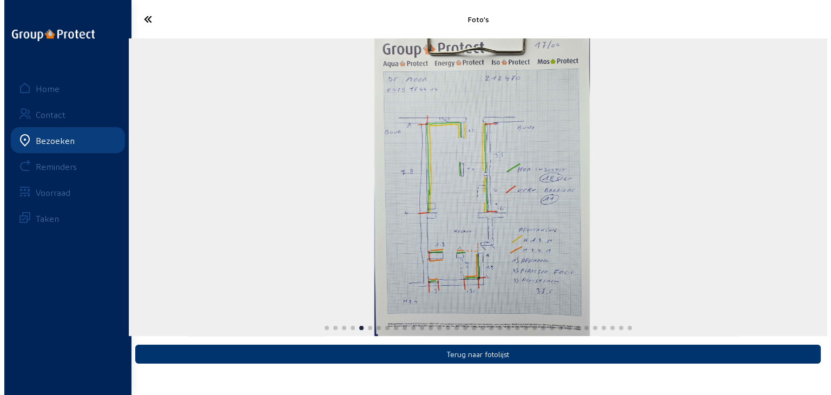
scroll to position [0, 0]
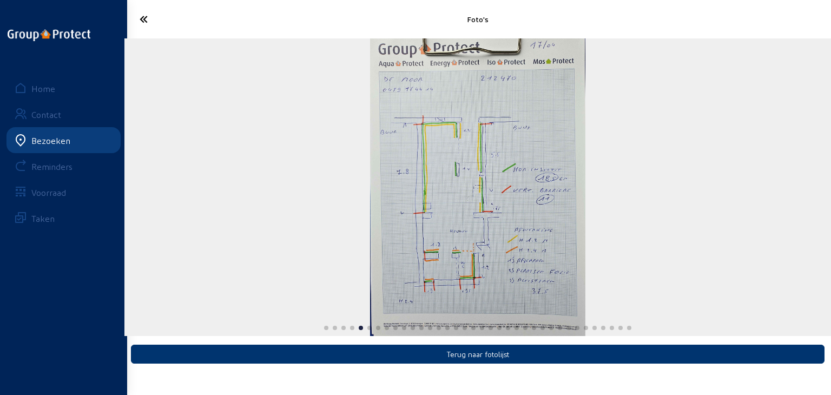
click at [58, 137] on div "Bezoeken" at bounding box center [50, 140] width 39 height 10
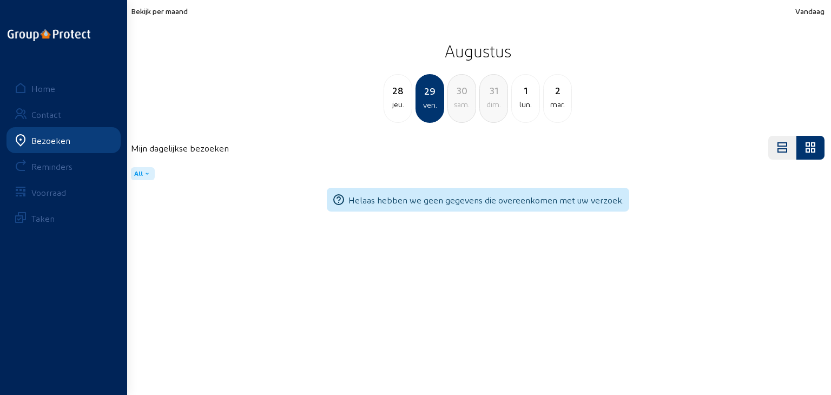
click at [149, 9] on span "Bekijk per maand" at bounding box center [159, 10] width 57 height 9
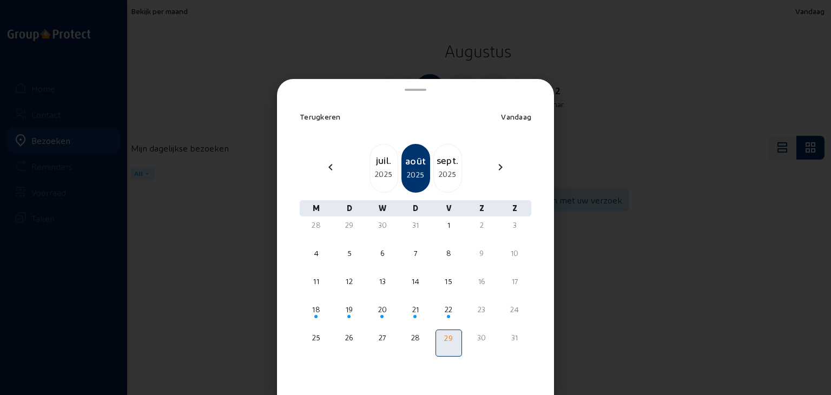
click at [442, 167] on div "sept." at bounding box center [448, 160] width 28 height 15
click at [442, 167] on div "oct." at bounding box center [448, 160] width 28 height 15
click at [307, 6] on div at bounding box center [415, 197] width 831 height 395
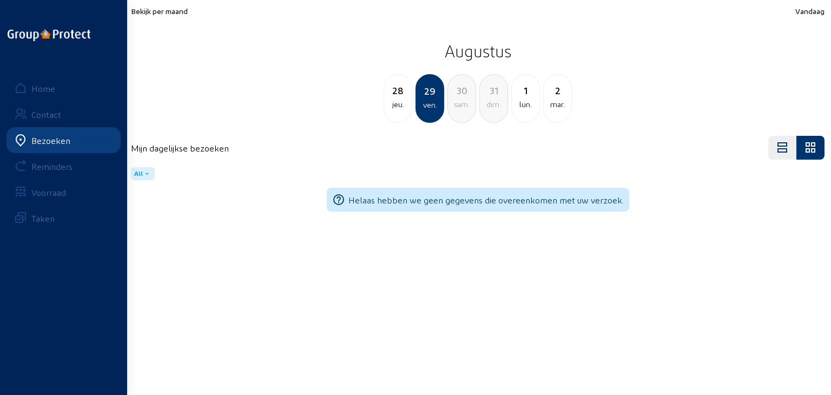
click at [173, 3] on div "Bekijk per maand Vandaag Augustus 28 jeu. 29 ven. 30 [PERSON_NAME]. 31 dim. 1 l…" at bounding box center [477, 64] width 706 height 129
click at [172, 8] on span "Bekijk per maand" at bounding box center [159, 10] width 57 height 9
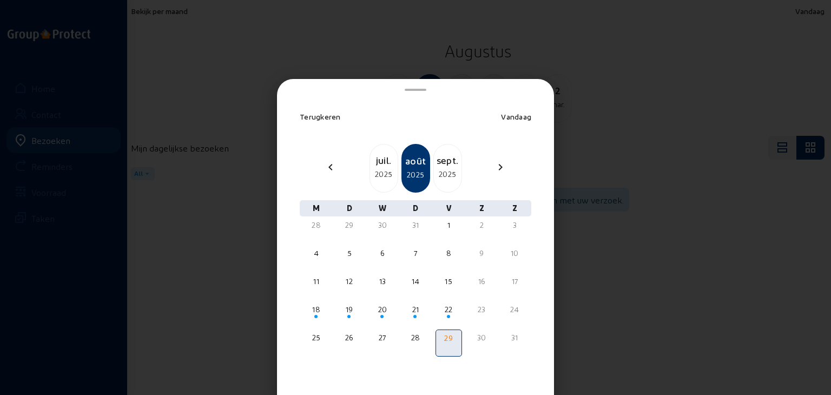
click at [442, 164] on div "sept." at bounding box center [448, 160] width 28 height 15
click at [318, 311] on div "22" at bounding box center [316, 309] width 24 height 11
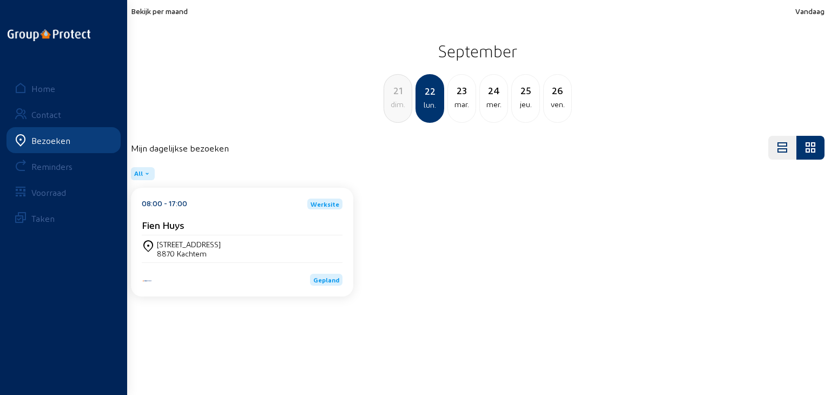
click at [463, 101] on div "mar." at bounding box center [462, 104] width 28 height 13
click at [496, 94] on div "25" at bounding box center [494, 90] width 28 height 15
click at [529, 97] on div "28" at bounding box center [526, 90] width 28 height 15
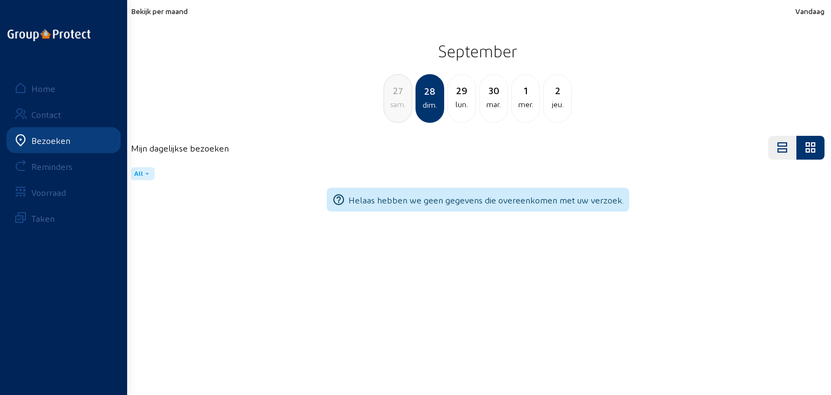
click at [524, 99] on div "mer." at bounding box center [526, 104] width 28 height 13
